Goal: Task Accomplishment & Management: Complete application form

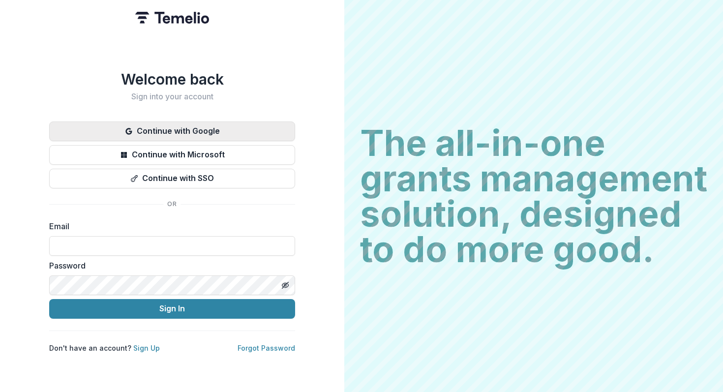
click at [179, 130] on button "Continue with Google" at bounding box center [172, 131] width 246 height 20
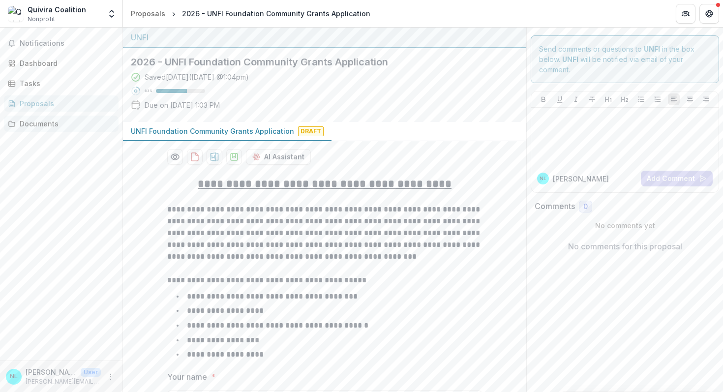
click at [60, 126] on div "Documents" at bounding box center [65, 124] width 91 height 10
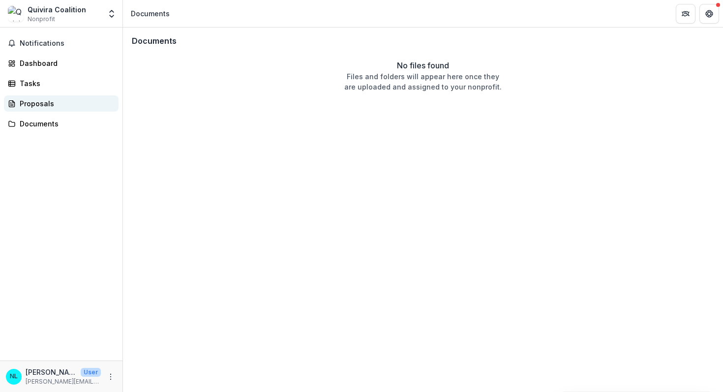
click at [61, 108] on div "Proposals" at bounding box center [65, 103] width 91 height 10
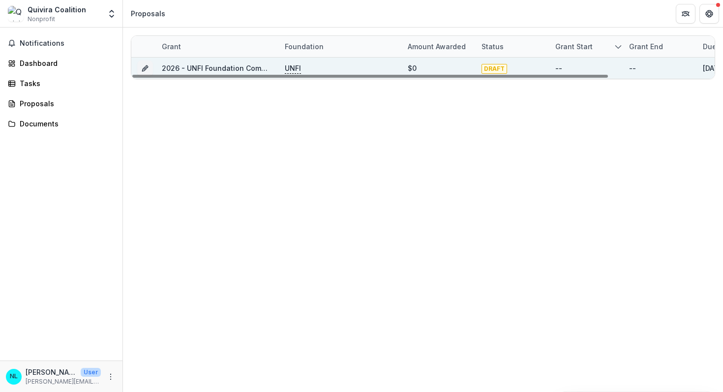
click at [233, 65] on link "2026 - UNFI Foundation Community Grants Application" at bounding box center [256, 68] width 188 height 8
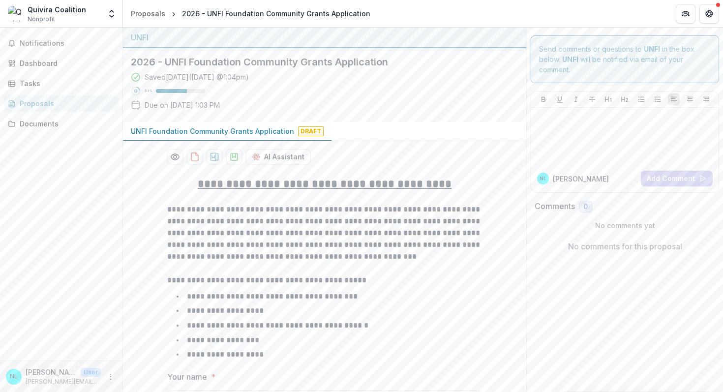
click at [71, 9] on div "Quivira Coalition" at bounding box center [57, 9] width 59 height 10
click at [710, 20] on button "Get Help" at bounding box center [709, 14] width 20 height 20
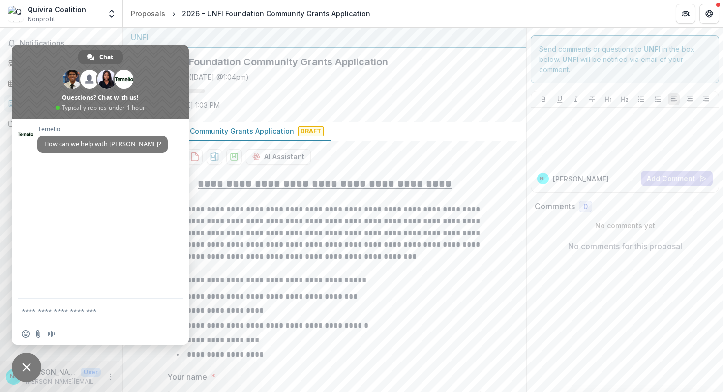
click at [290, 104] on div "Saved [DATE] ( [DATE] 1:04pm ) 63 % Due on [DATE] 1:03 PM" at bounding box center [317, 93] width 372 height 42
click at [266, 100] on div "Saved [DATE] ( [DATE] 1:04pm ) 63 % Due on [DATE] 1:03 PM" at bounding box center [317, 93] width 372 height 42
click at [24, 369] on span "Close chat" at bounding box center [26, 367] width 9 height 9
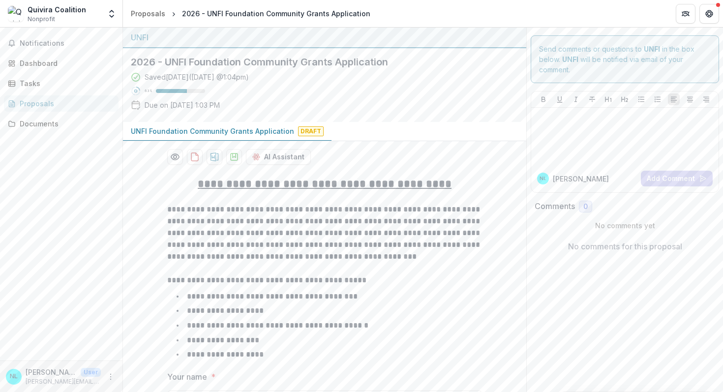
click at [68, 8] on div "Quivira Coalition" at bounding box center [57, 9] width 59 height 10
